Goal: Navigation & Orientation: Find specific page/section

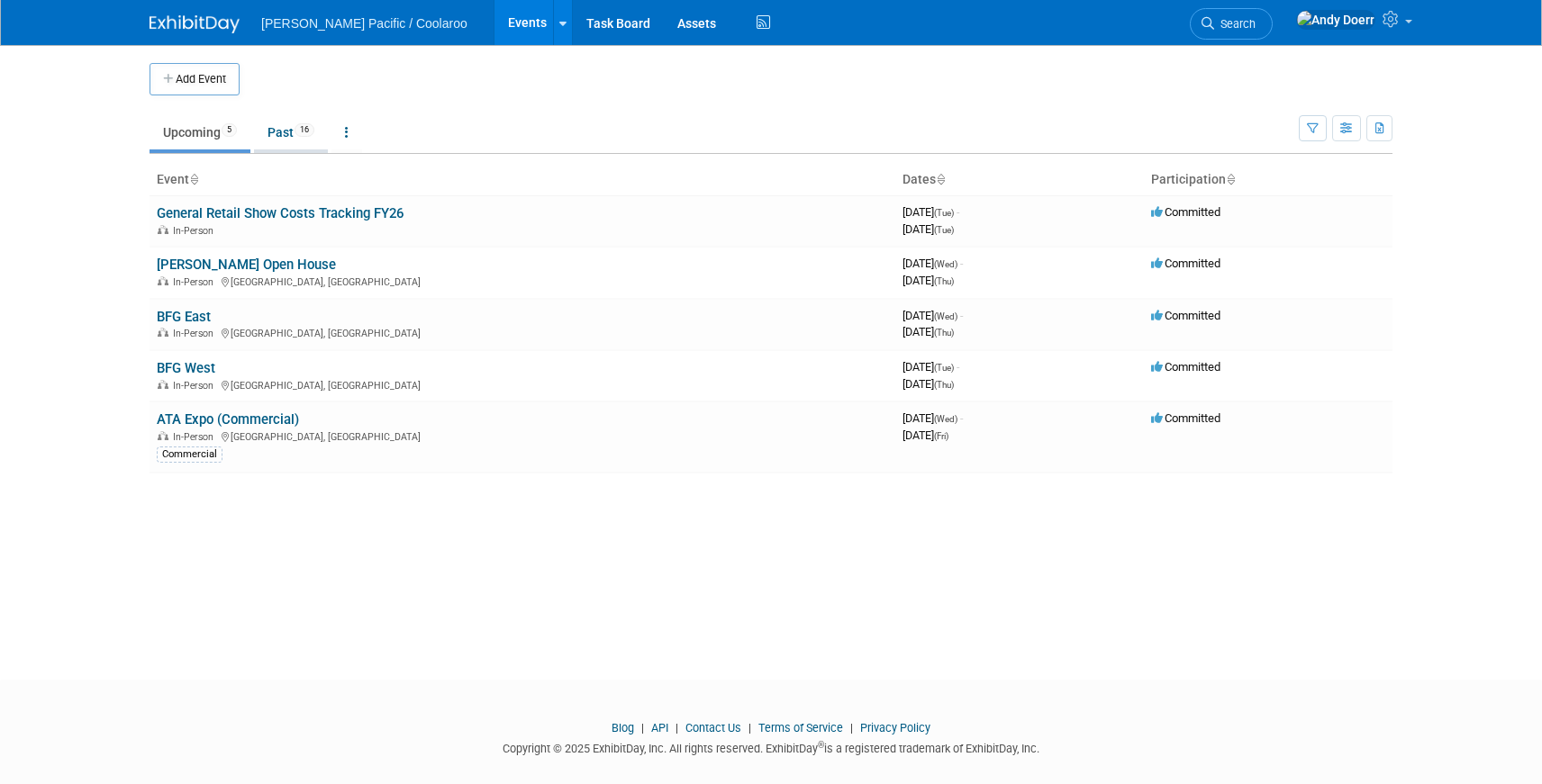
click at [278, 134] on link "Past 16" at bounding box center [290, 131] width 74 height 34
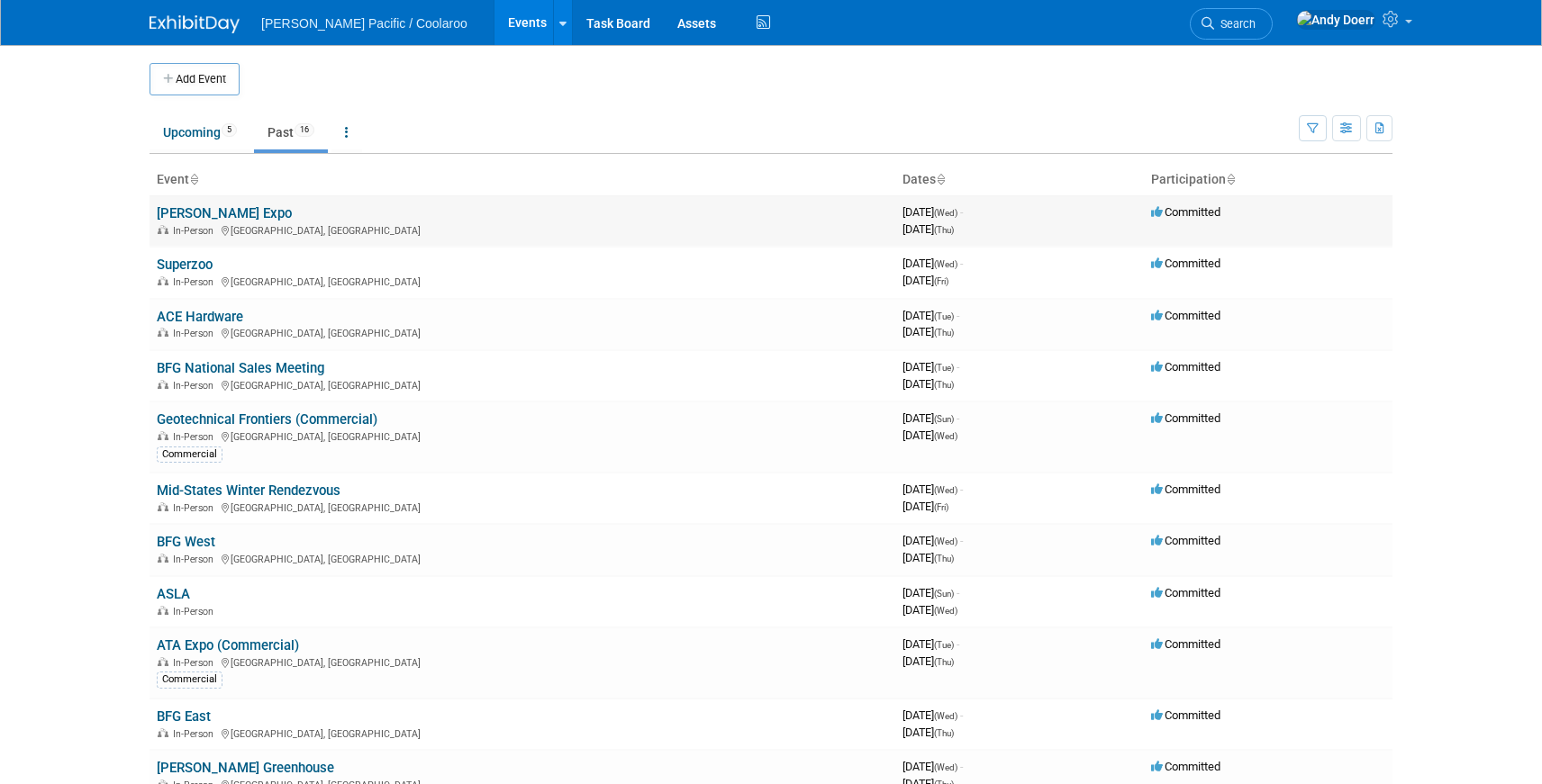
click at [184, 212] on link "[PERSON_NAME] Expo" at bounding box center [225, 214] width 135 height 16
